Goal: Transaction & Acquisition: Download file/media

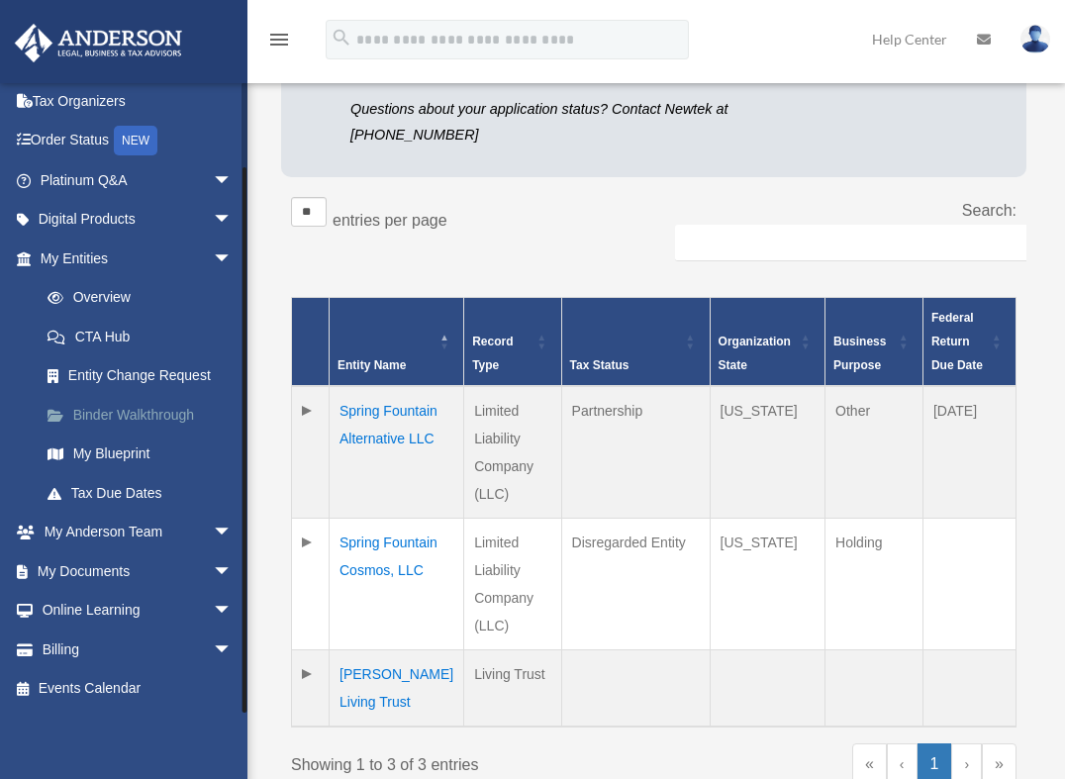
scroll to position [395, 0]
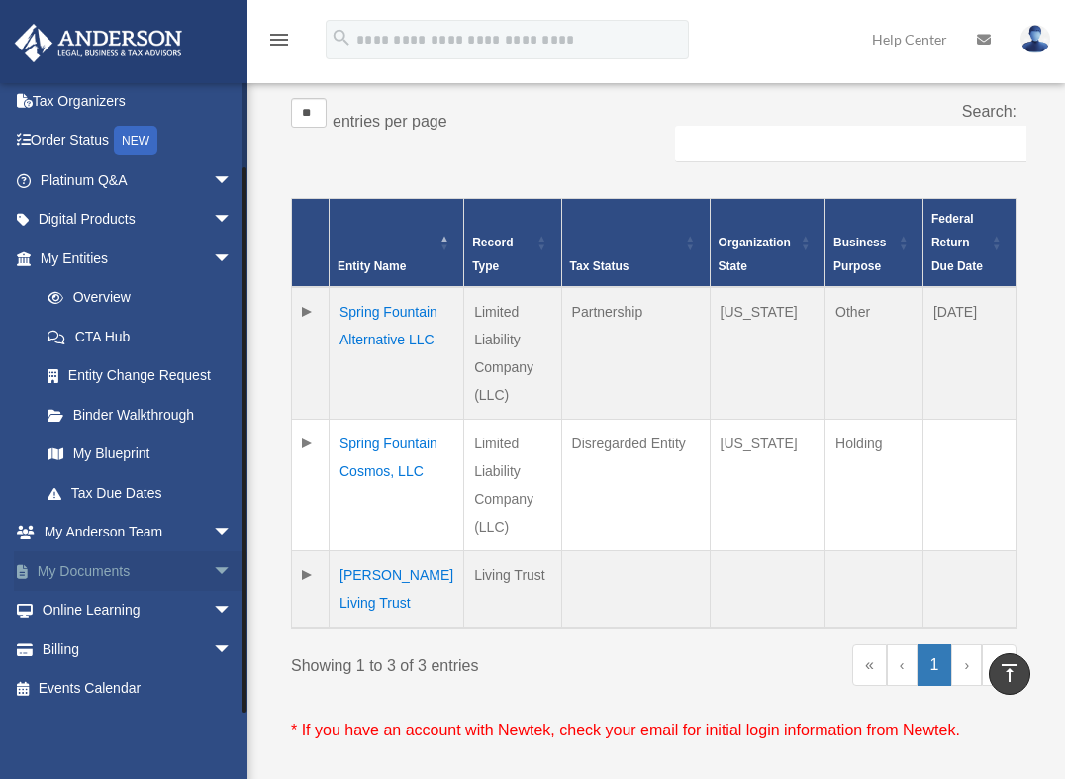
click at [108, 565] on link "My Documents arrow_drop_down" at bounding box center [138, 571] width 248 height 40
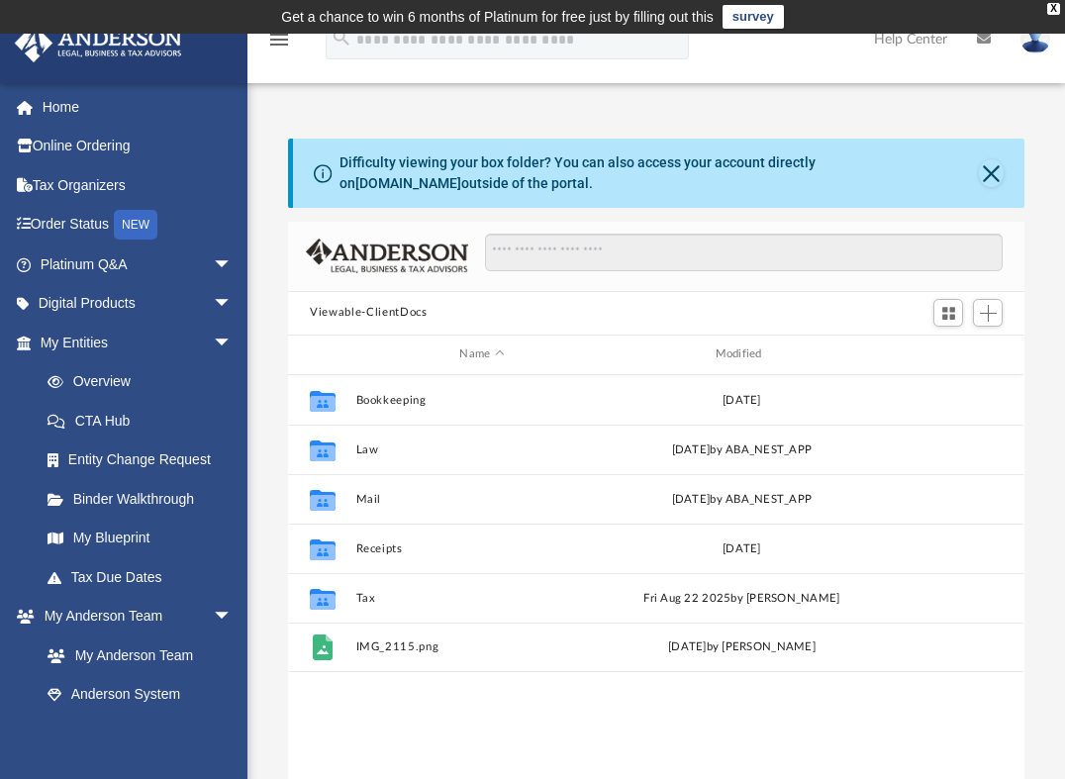
scroll to position [436, 722]
click at [528, 255] on input "Search files and folders" at bounding box center [744, 253] width 518 height 38
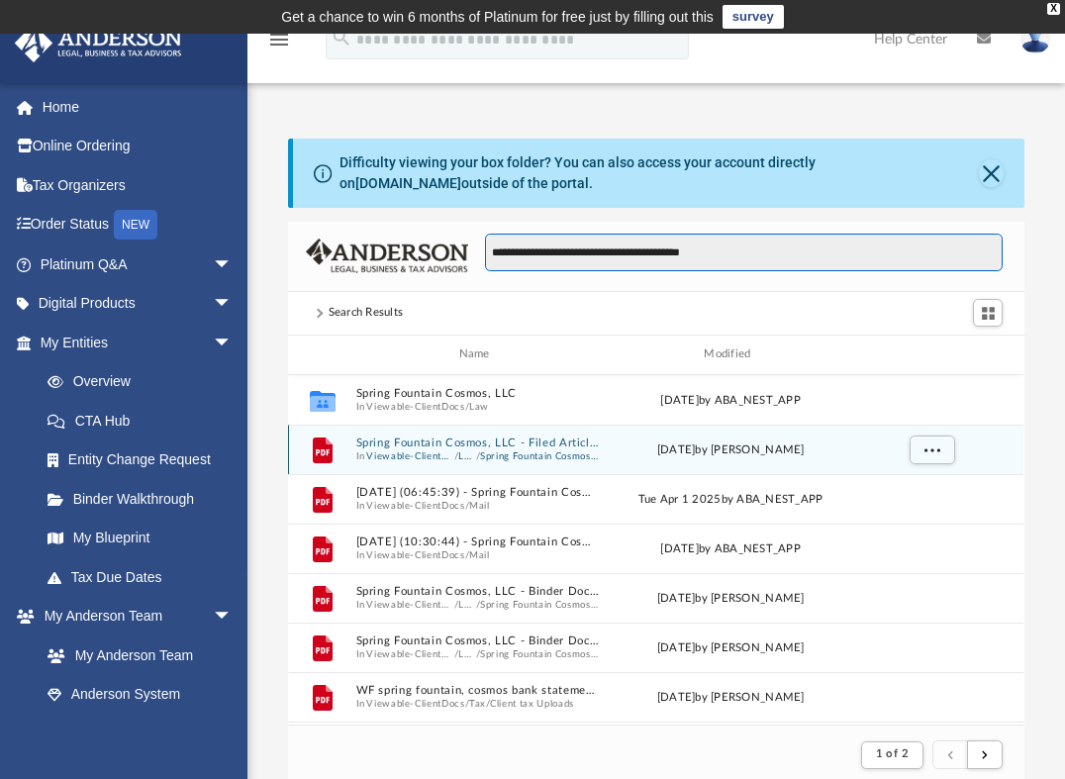
scroll to position [374, 722]
type input "**********"
click at [448, 449] on button "Viewable-ClientDocs" at bounding box center [411, 455] width 88 height 13
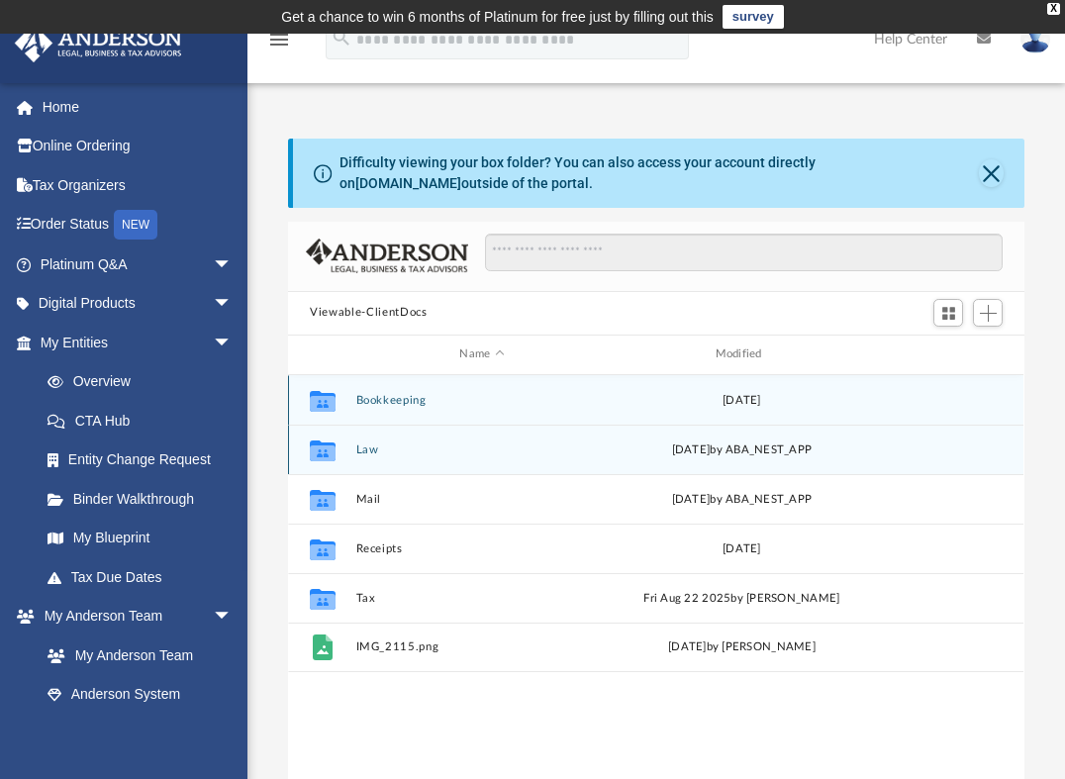
scroll to position [436, 722]
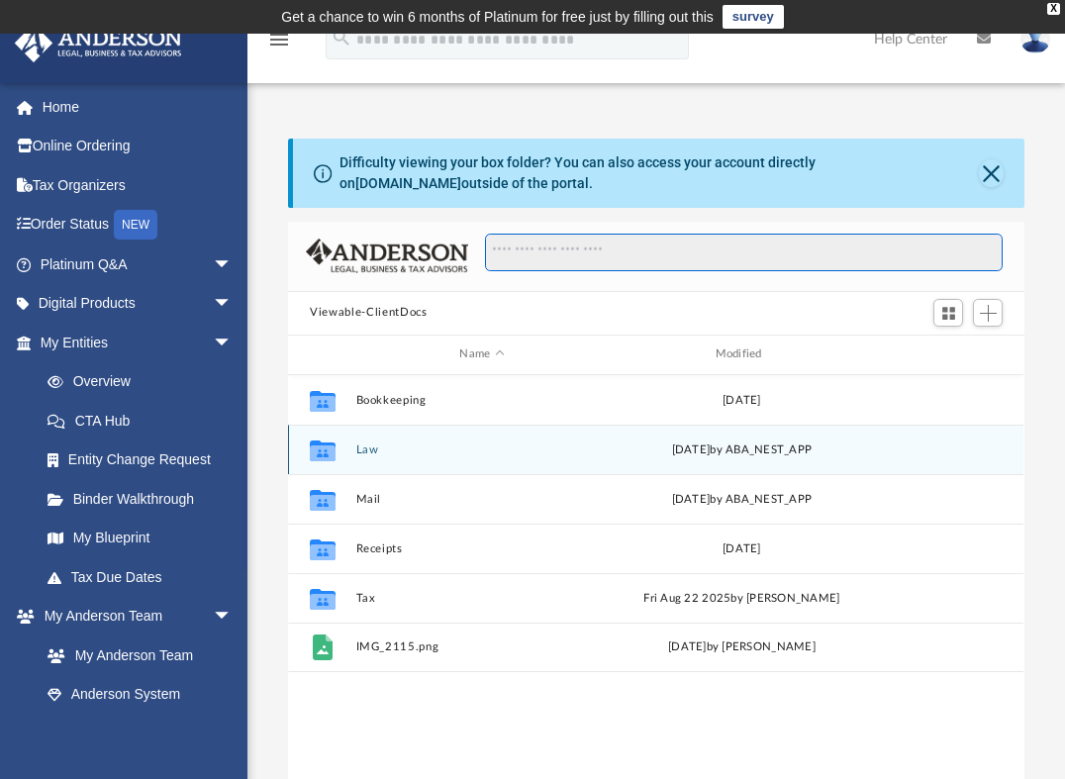
click at [502, 256] on input "Search files and folders" at bounding box center [744, 253] width 518 height 38
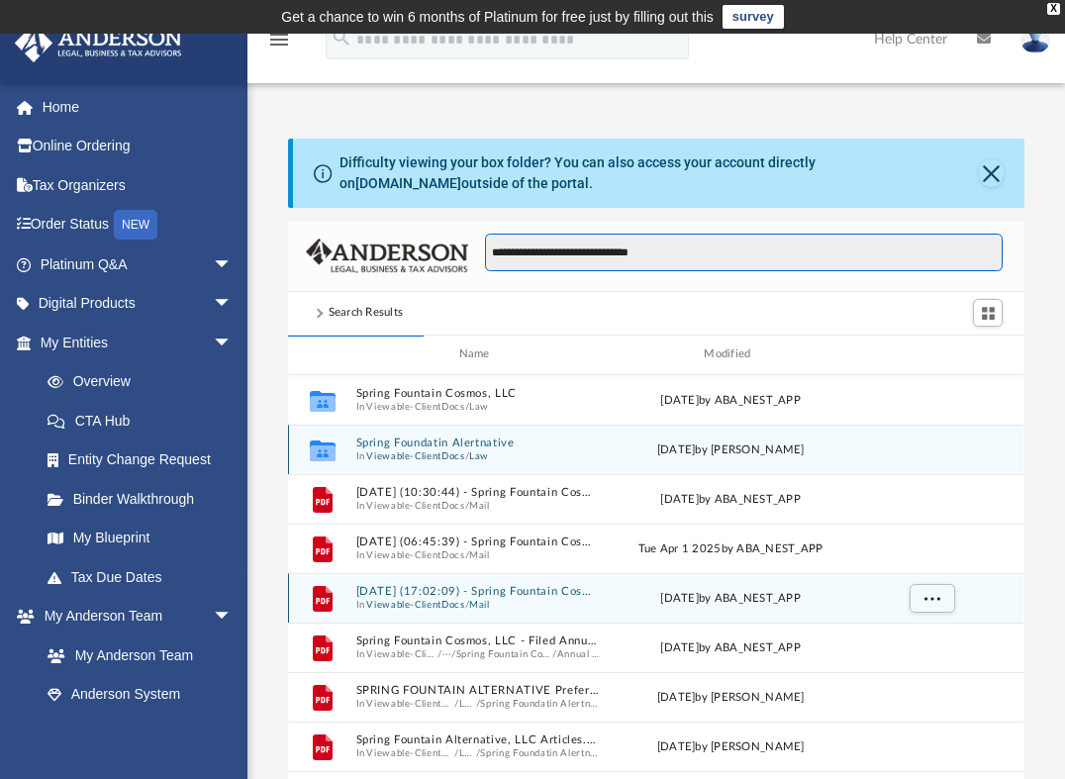
scroll to position [374, 722]
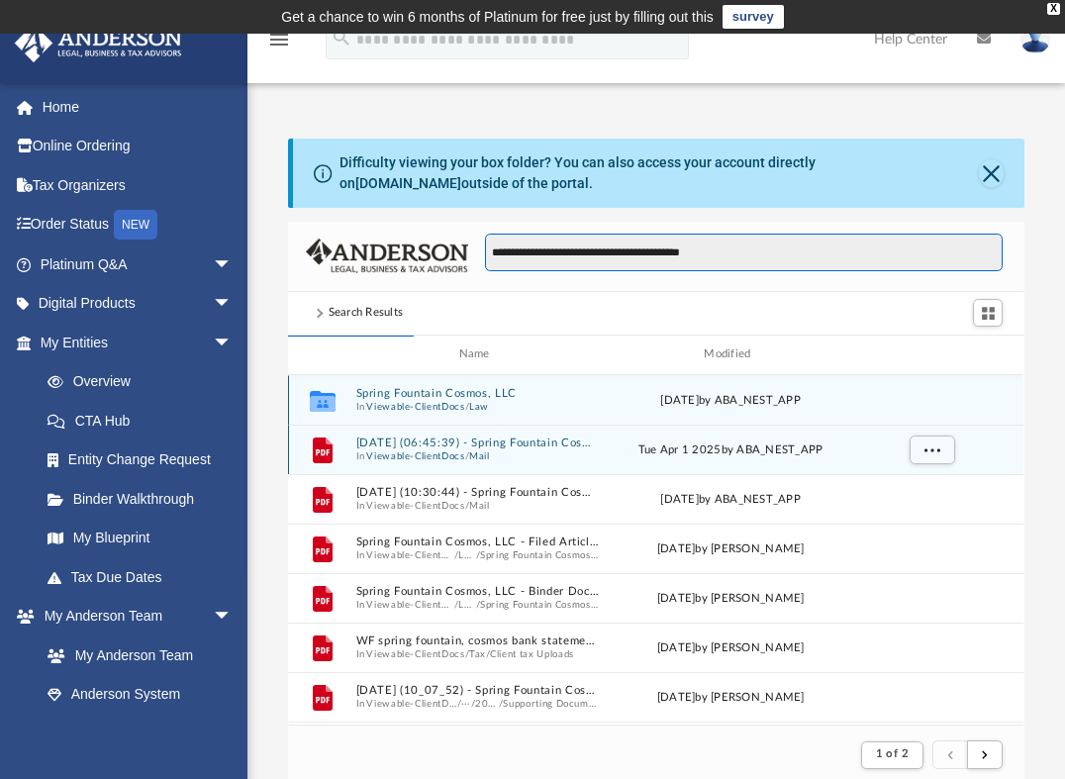
type input "**********"
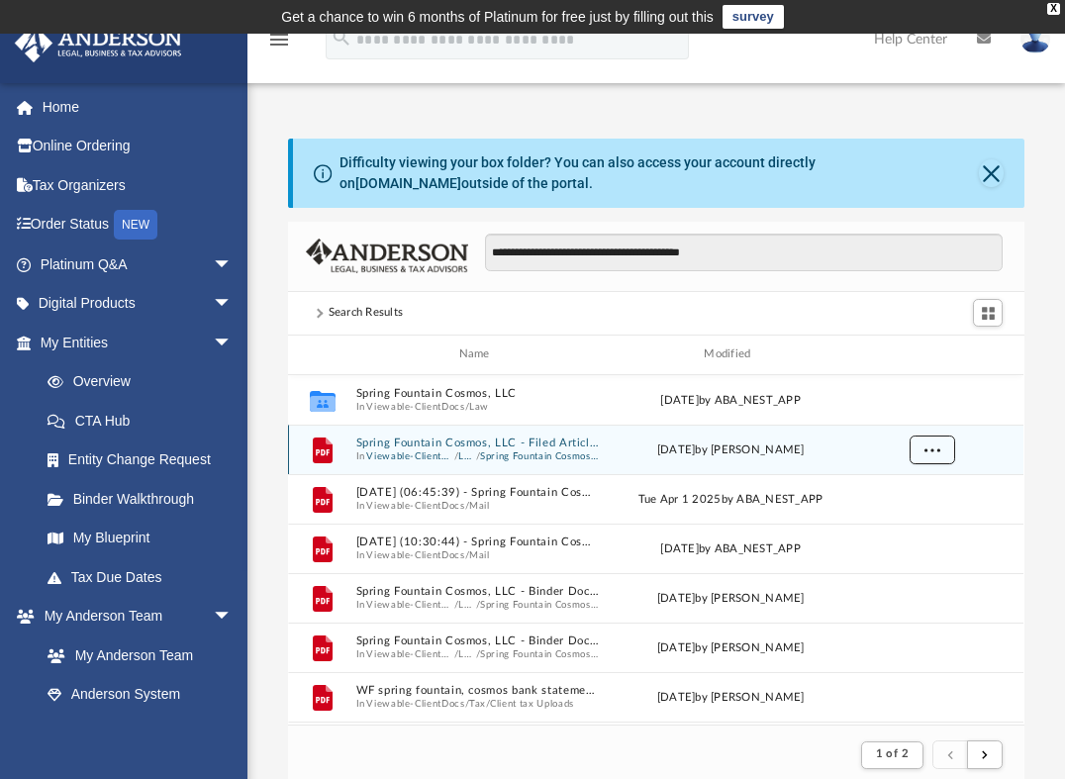
click at [936, 453] on span "More options" at bounding box center [933, 449] width 16 height 11
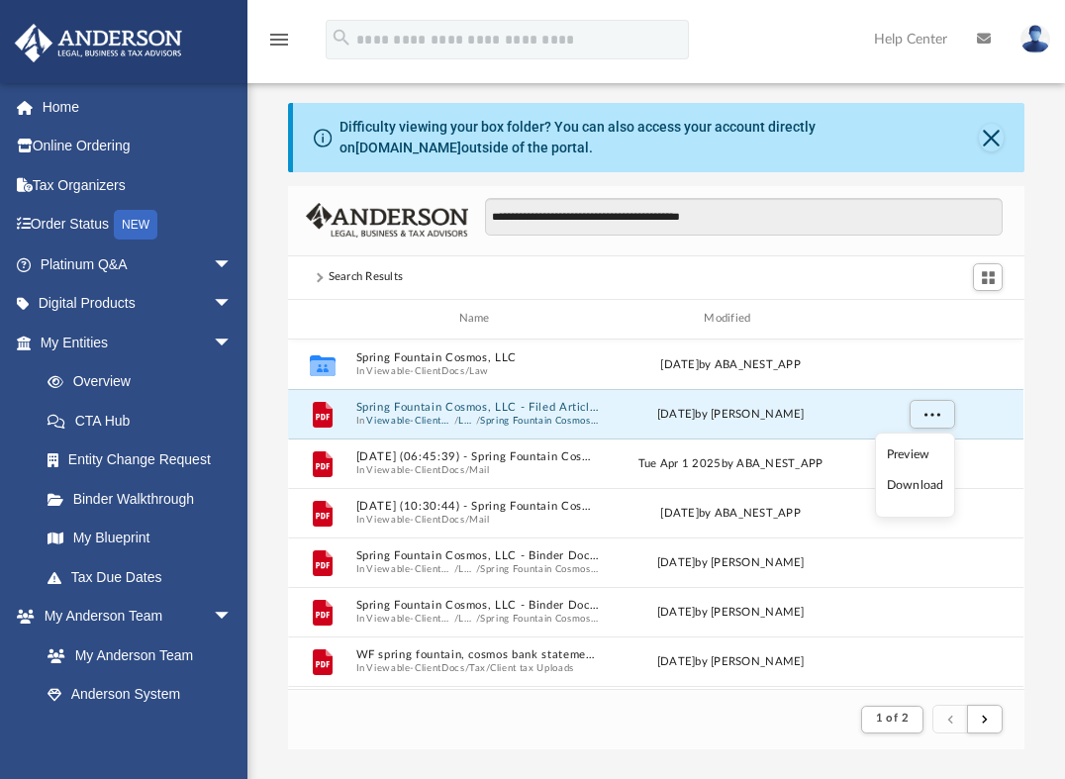
scroll to position [0, 0]
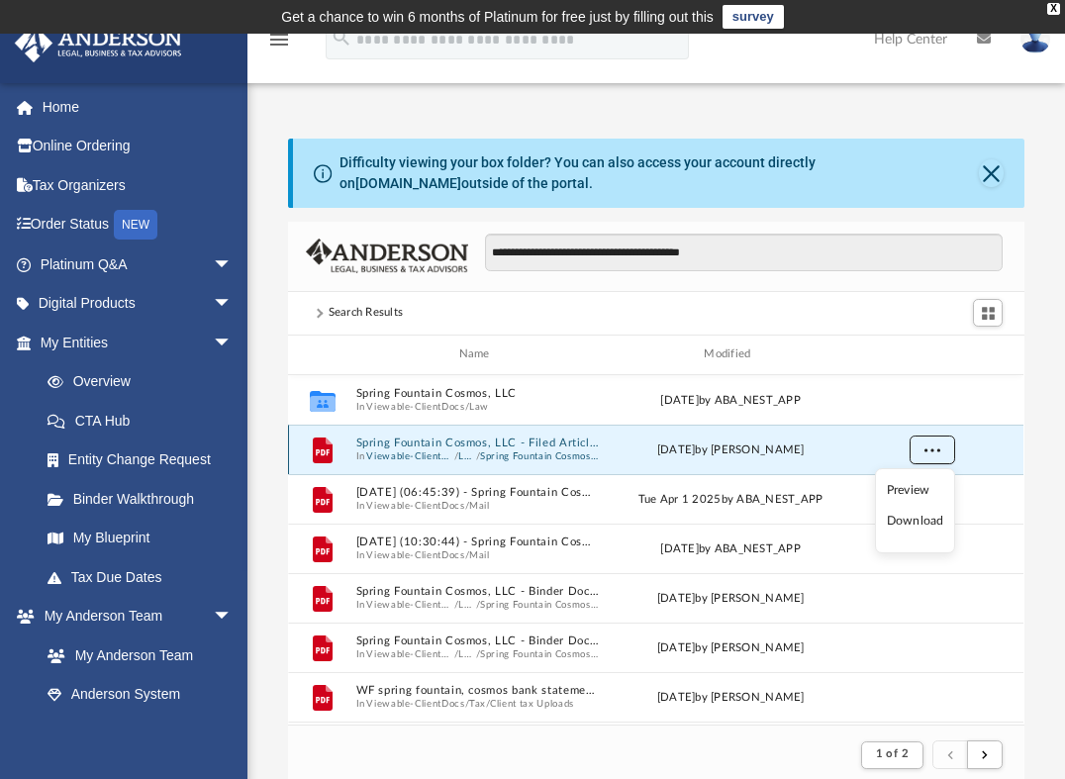
click at [943, 447] on button "More options" at bounding box center [933, 450] width 46 height 30
click at [932, 448] on span "More options" at bounding box center [933, 449] width 16 height 11
click at [909, 492] on li "Preview" at bounding box center [914, 490] width 57 height 21
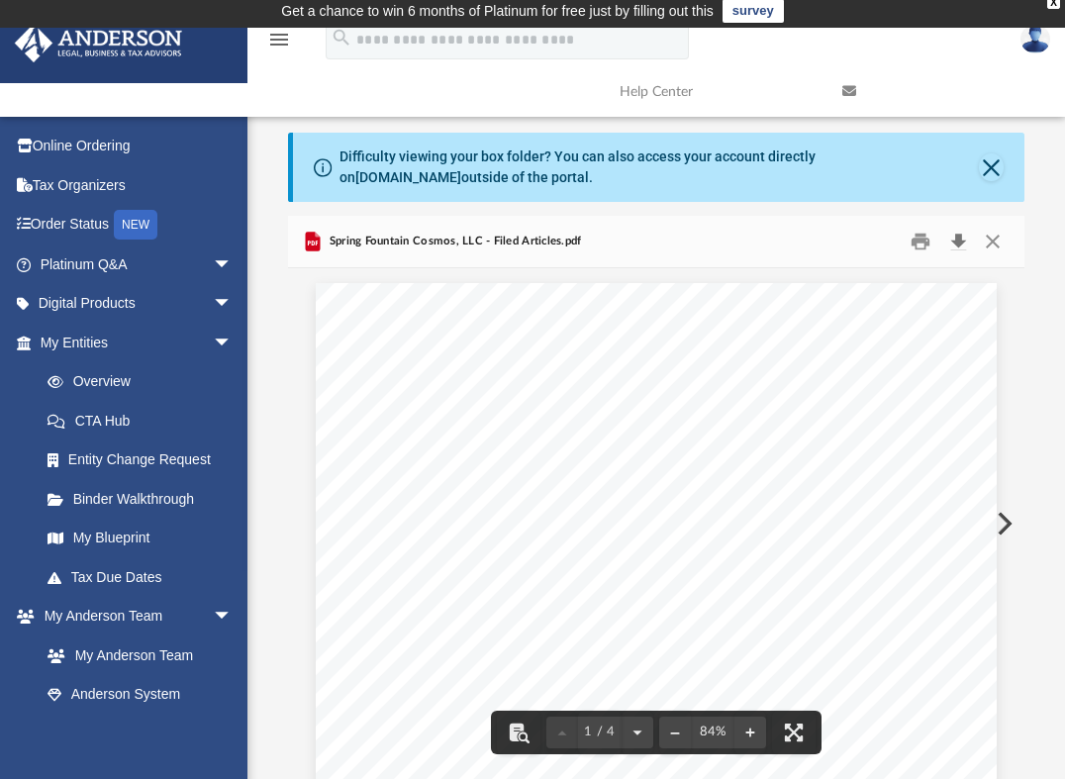
click at [958, 241] on button "Download" at bounding box center [958, 241] width 36 height 31
